Goal: Task Accomplishment & Management: Manage account settings

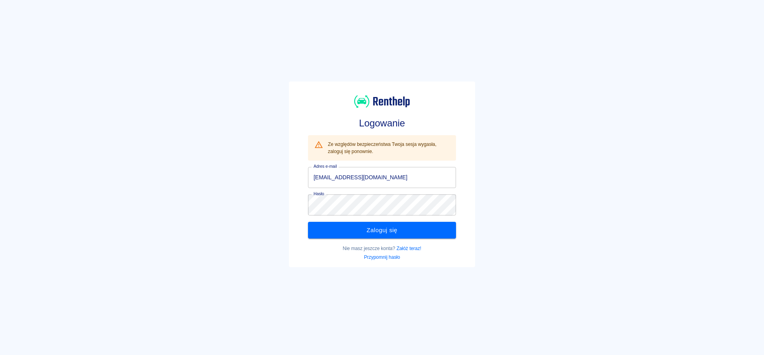
click at [385, 236] on button "Zaloguj się" at bounding box center [382, 230] width 148 height 17
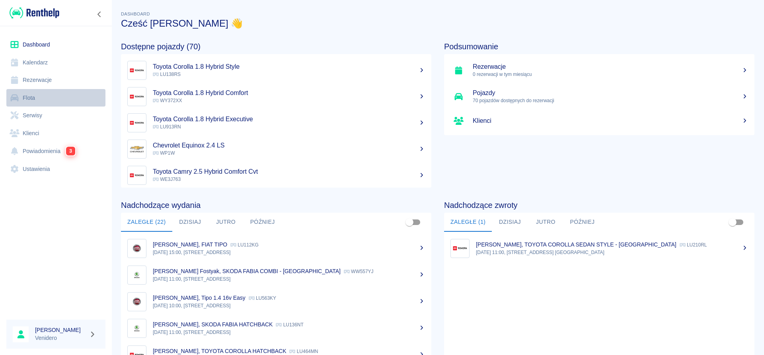
click at [27, 98] on link "Flota" at bounding box center [55, 98] width 99 height 18
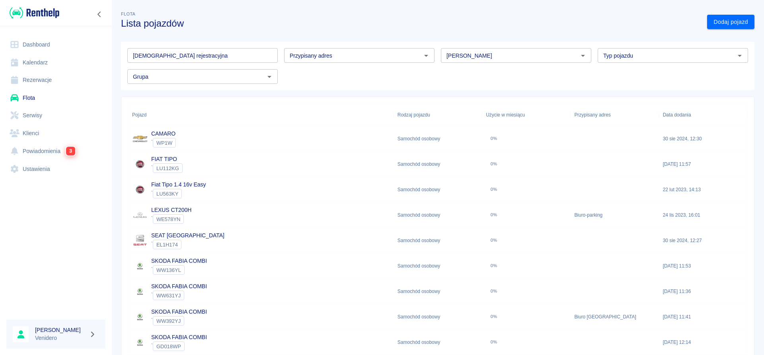
click at [221, 57] on input "[DEMOGRAPHIC_DATA] rejestracyjna" at bounding box center [202, 55] width 150 height 15
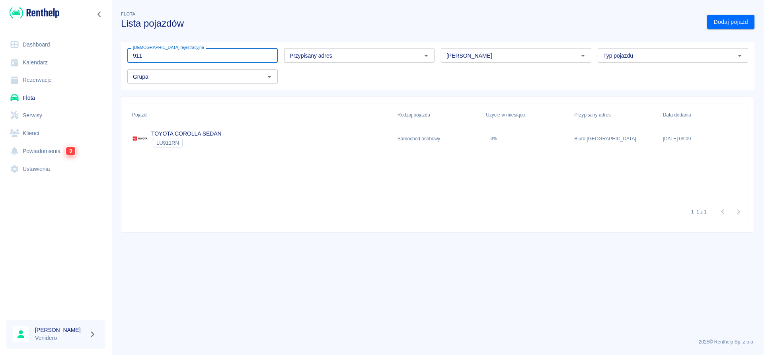
type input "911"
click at [160, 126] on div "Pojazd Rodzaj pojazdu Użycie w miesiącu Przypisany adres Data dodania" at bounding box center [437, 115] width 619 height 22
drag, startPoint x: 159, startPoint y: 129, endPoint x: 166, endPoint y: 135, distance: 8.8
click at [159, 130] on div "TOYOTA COROLLA SEDAN ` LU911RN" at bounding box center [261, 138] width 266 height 25
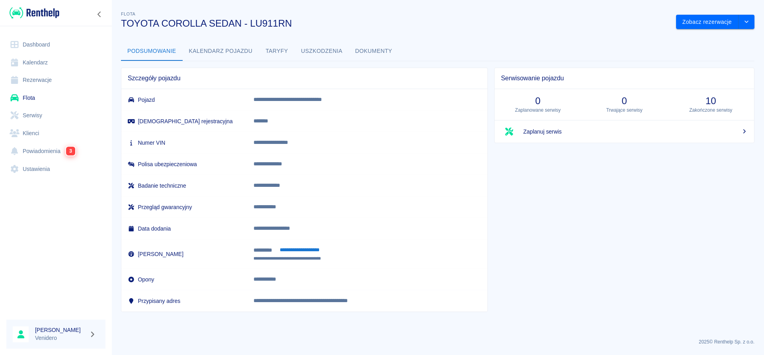
click at [376, 47] on button "Dokumenty" at bounding box center [374, 51] width 50 height 19
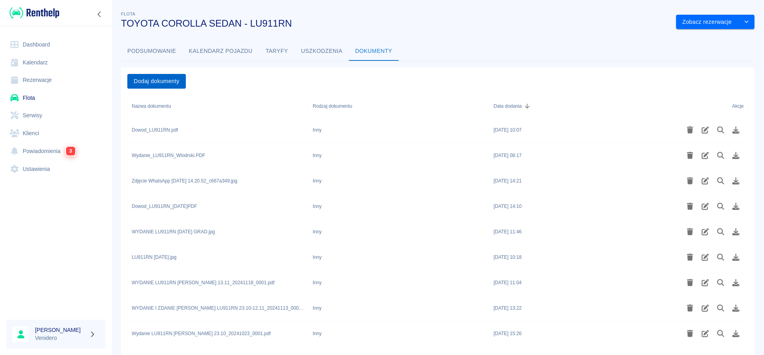
click at [147, 80] on button "Dodaj dokumenty" at bounding box center [156, 81] width 59 height 15
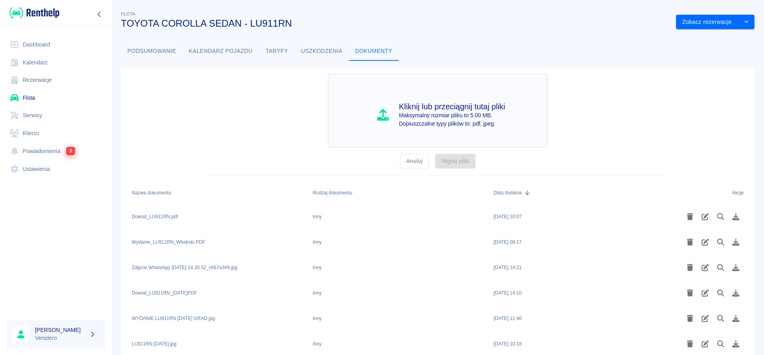
click at [456, 121] on p "Dopiuszczalne typy plików to: pdf, jpeg." at bounding box center [452, 124] width 106 height 8
type input "C:\fakepath\Zdanie_LU911RN_Włodarski.pdf"
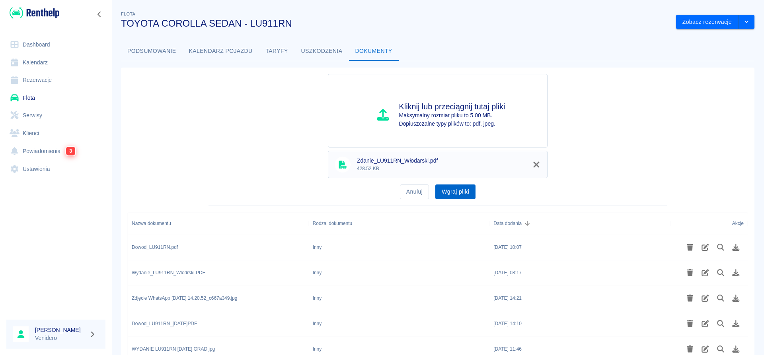
click at [446, 192] on button "Wgraj pliki" at bounding box center [455, 192] width 40 height 15
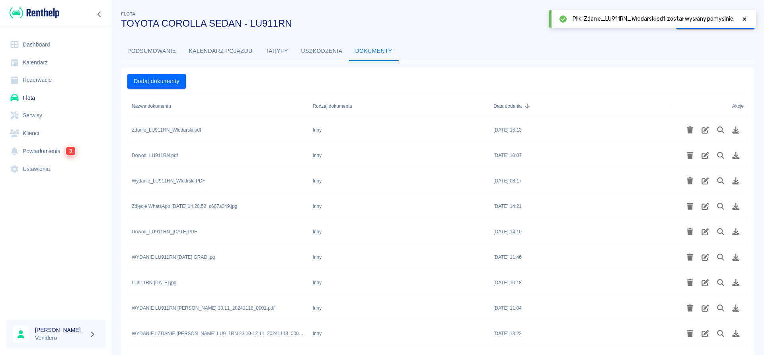
click at [744, 20] on icon at bounding box center [745, 19] width 4 height 4
